Goal: Task Accomplishment & Management: Manage account settings

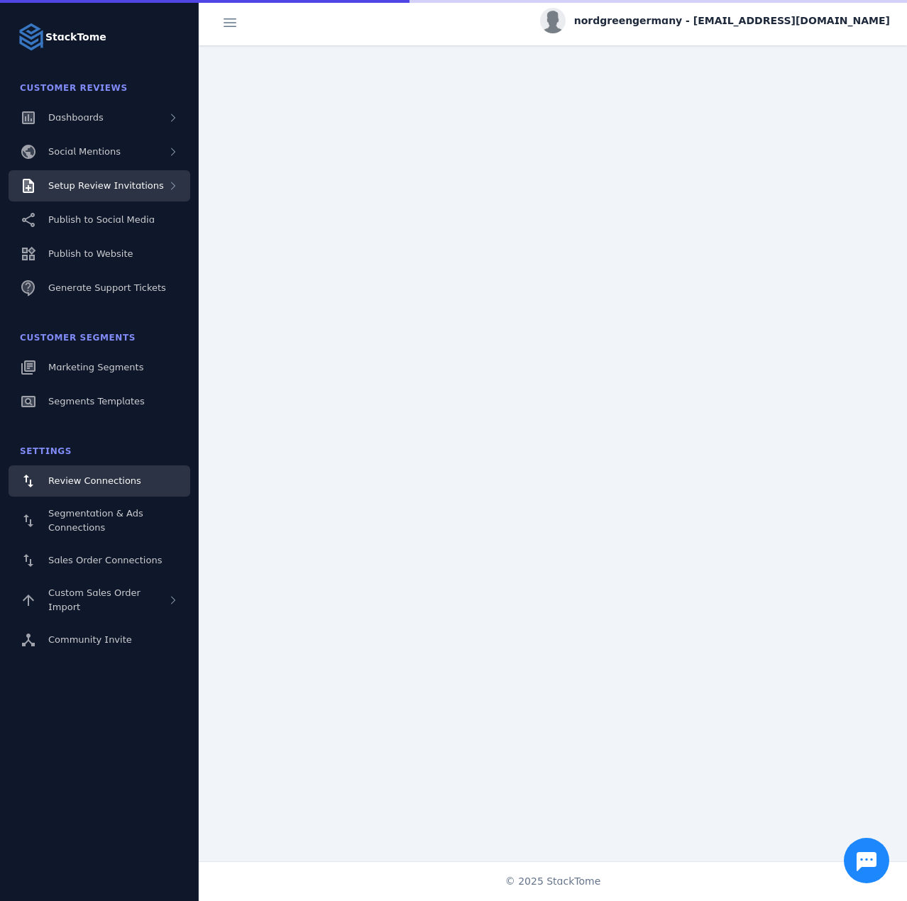
click at [123, 182] on span "Setup Review Invitations" at bounding box center [106, 185] width 116 height 11
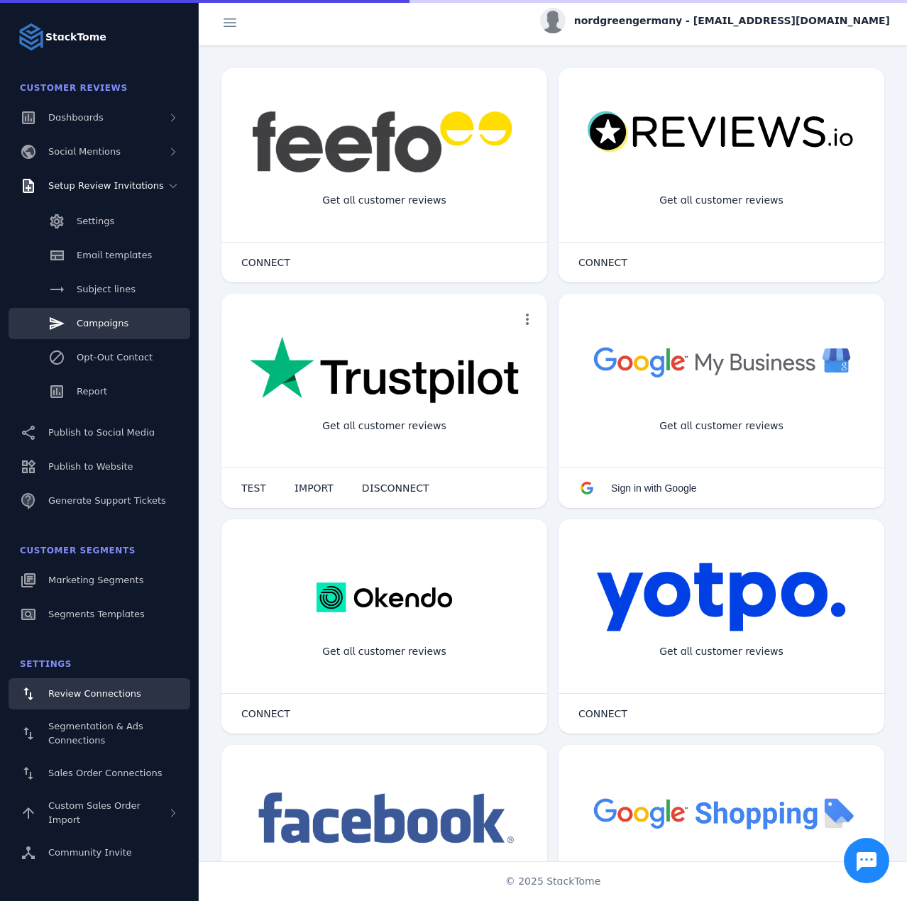
click at [104, 314] on link "Campaigns" at bounding box center [100, 323] width 182 height 31
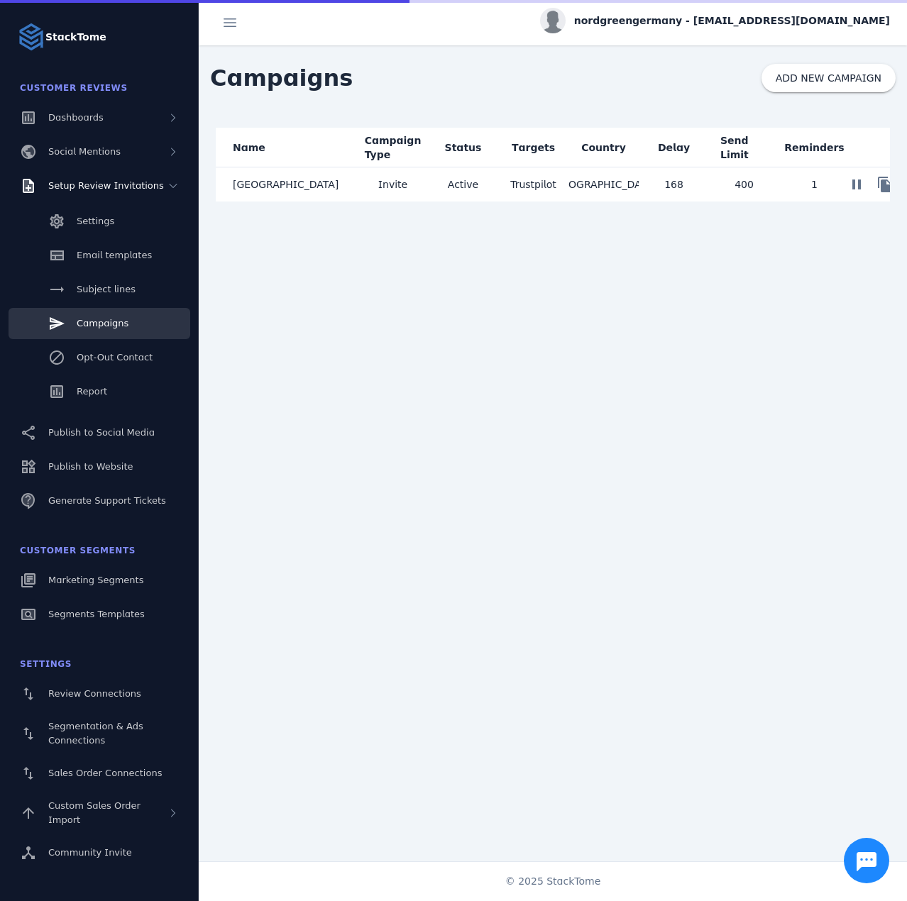
click at [316, 196] on mat-cell "[GEOGRAPHIC_DATA]" at bounding box center [287, 184] width 142 height 34
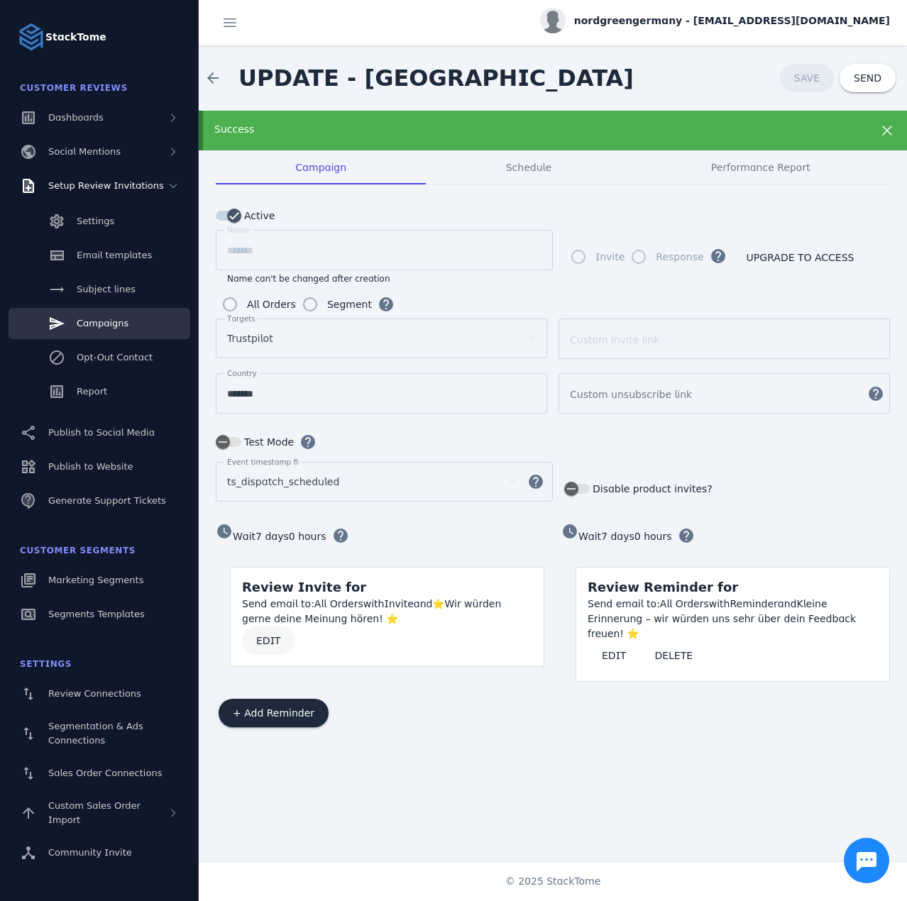
click at [252, 637] on span at bounding box center [268, 641] width 53 height 34
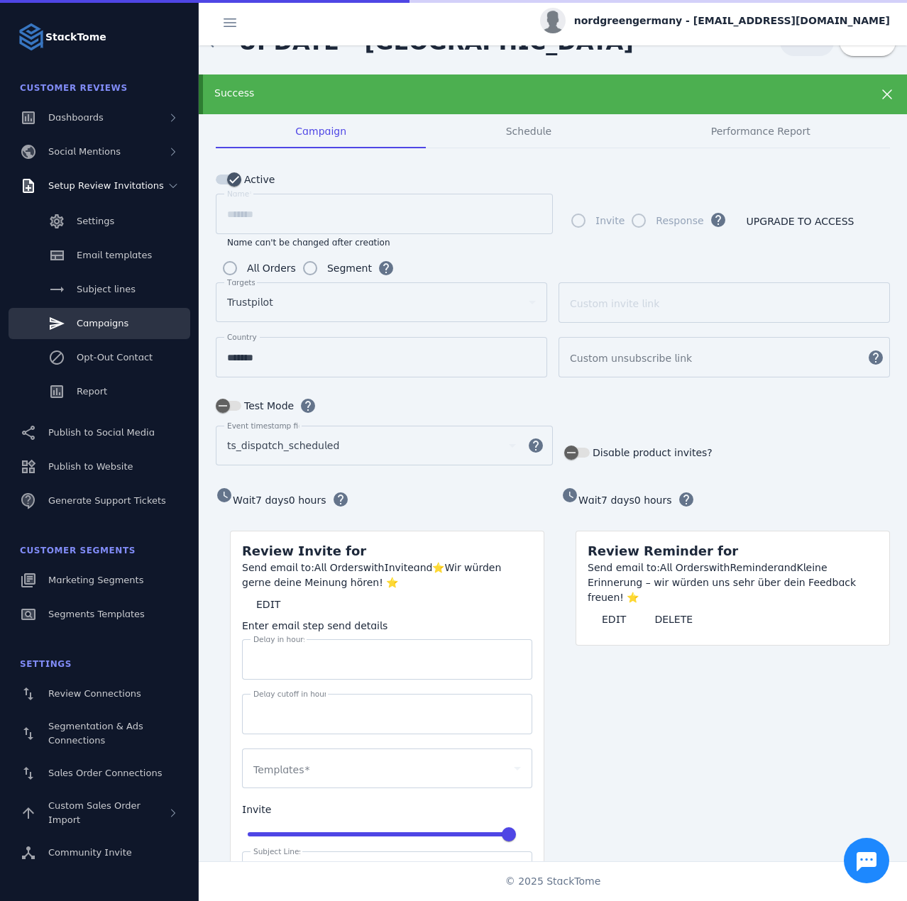
scroll to position [213, 0]
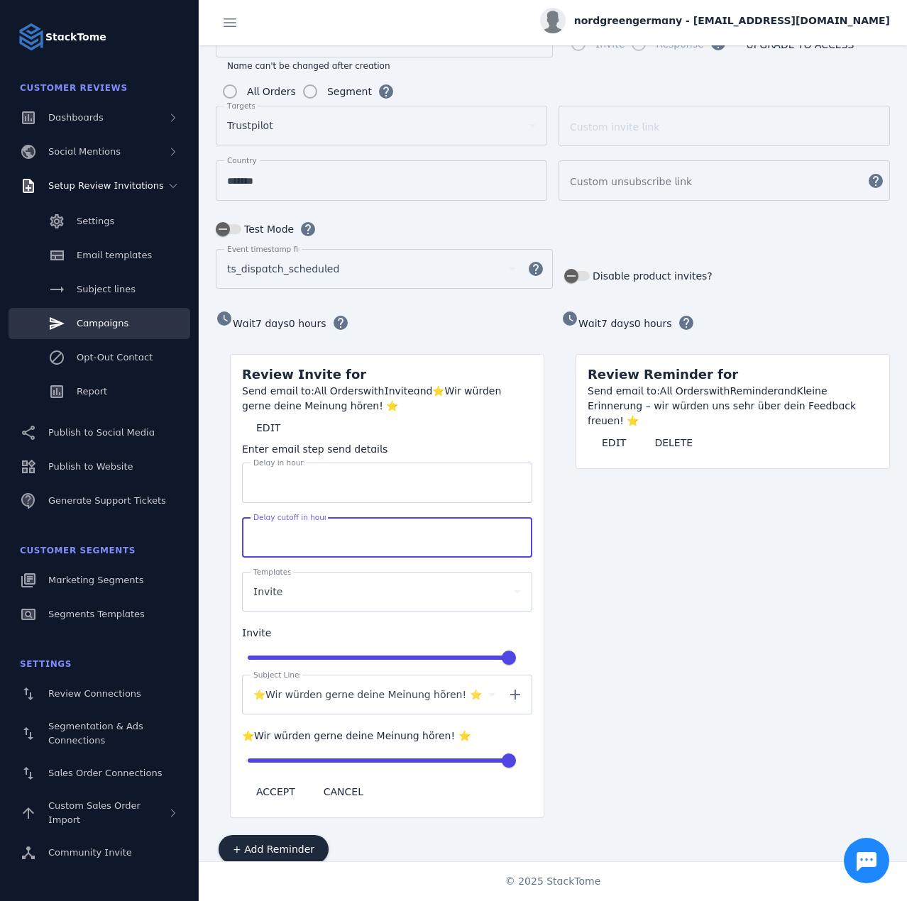
drag, startPoint x: 274, startPoint y: 530, endPoint x: 241, endPoint y: 528, distance: 32.7
click at [241, 529] on mat-card-content "Send email to: All Orders with Invite and ⭐Wir würden gerne deine Meinung hören…" at bounding box center [387, 601] width 313 height 434
type input "****"
click at [269, 787] on span "ACCEPT" at bounding box center [275, 792] width 39 height 10
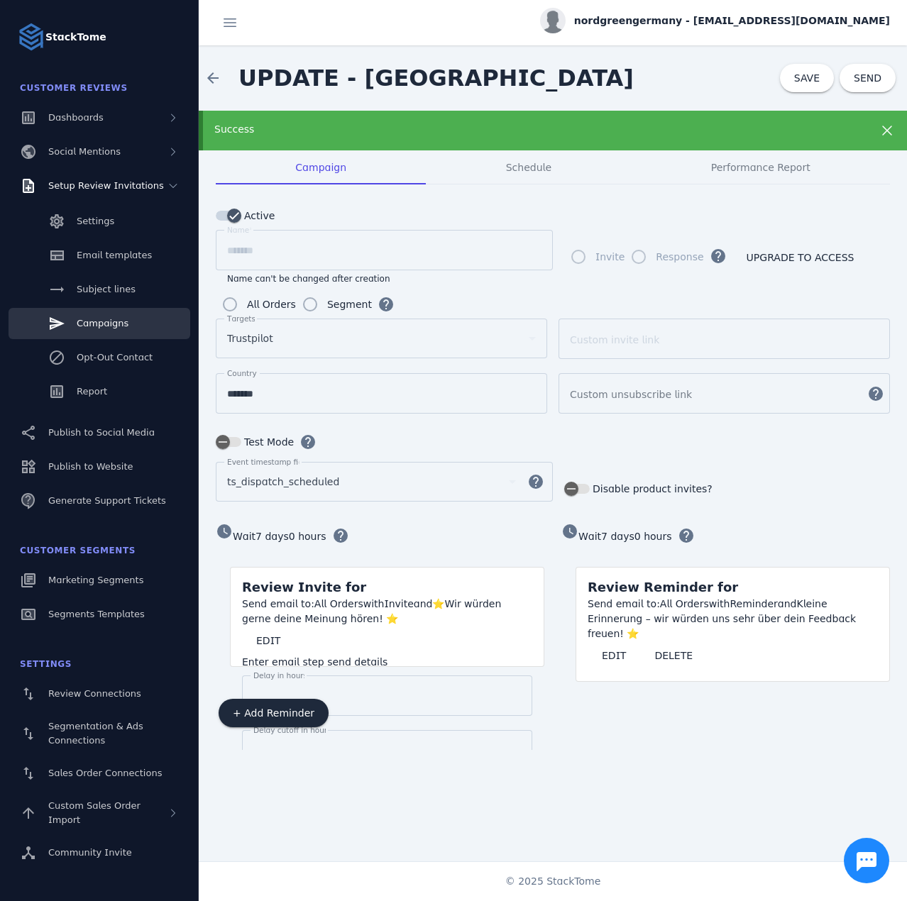
scroll to position [0, 0]
click at [803, 79] on span "SAVE" at bounding box center [807, 77] width 26 height 11
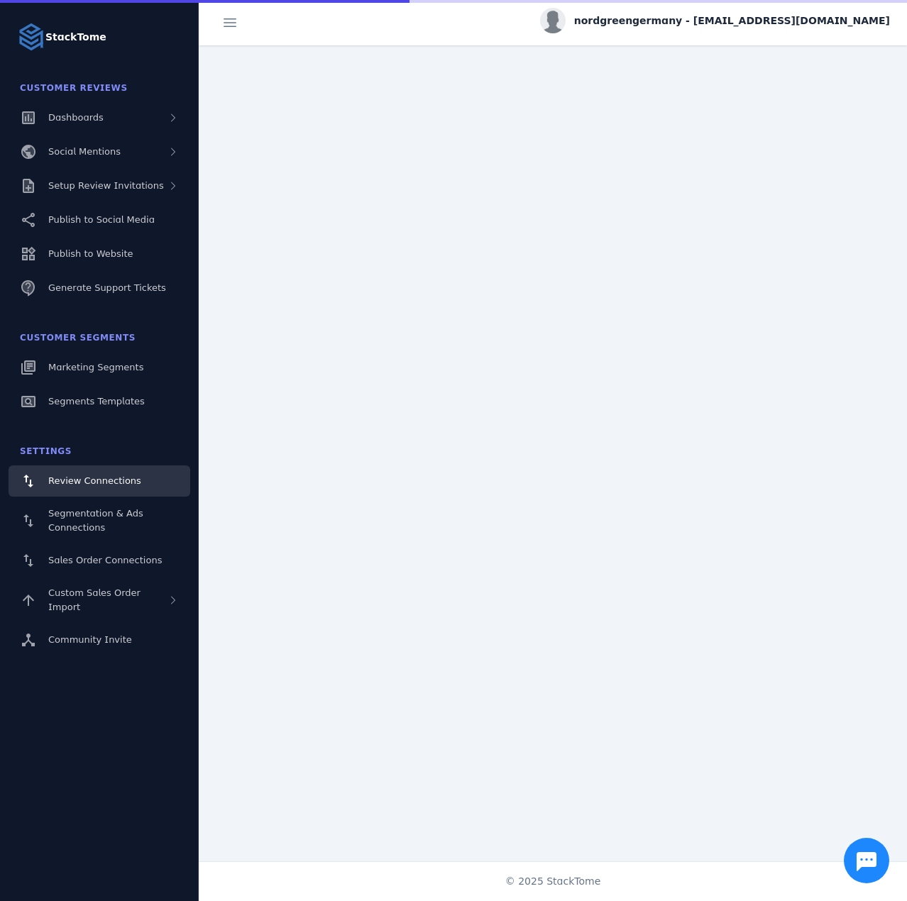
drag, startPoint x: 726, startPoint y: 18, endPoint x: 742, endPoint y: 52, distance: 37.5
click at [727, 23] on span "nordgreengermany - [EMAIL_ADDRESS][DOMAIN_NAME]" at bounding box center [732, 20] width 316 height 15
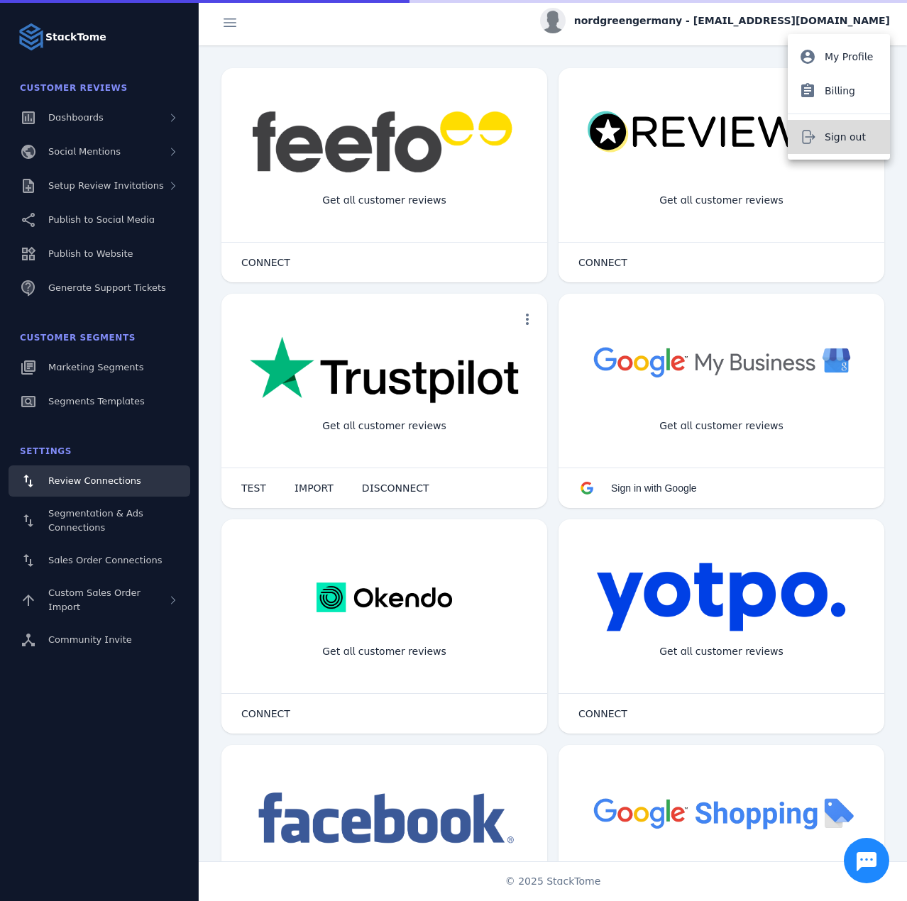
click at [815, 133] on icon at bounding box center [807, 136] width 17 height 17
